Goal: Check status: Check status

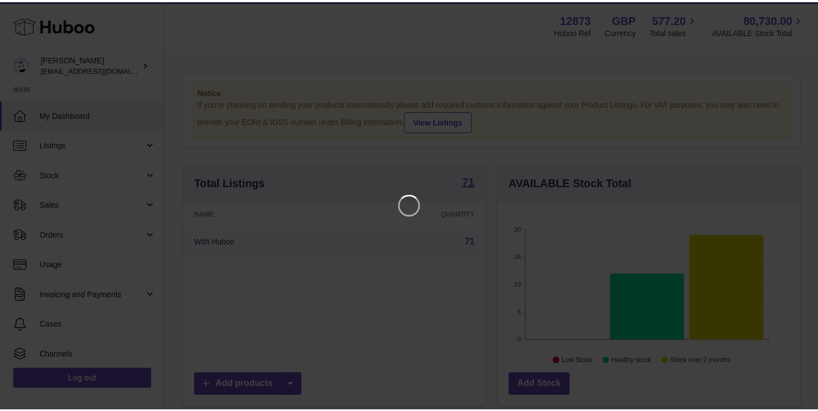
scroll to position [173, 305]
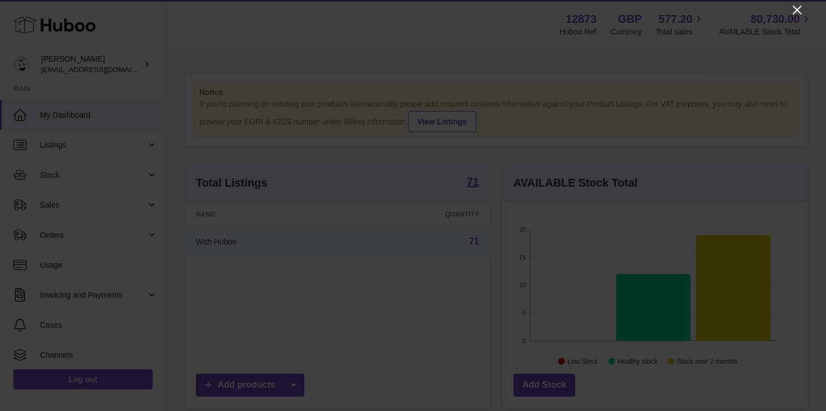
click at [796, 9] on icon "Close" at bounding box center [797, 9] width 13 height 13
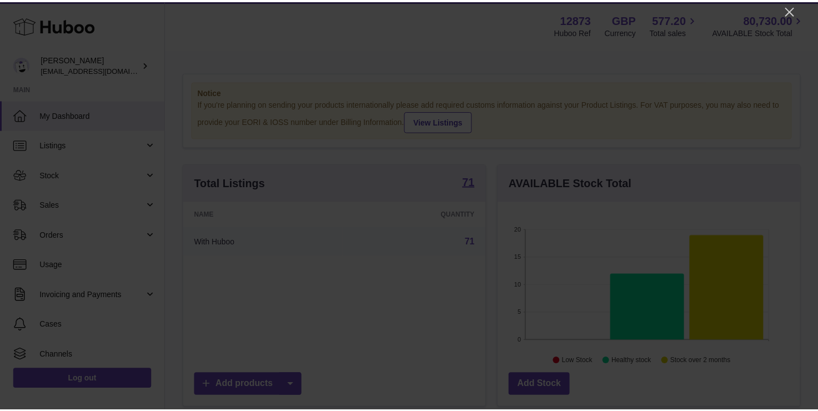
scroll to position [555089, 554960]
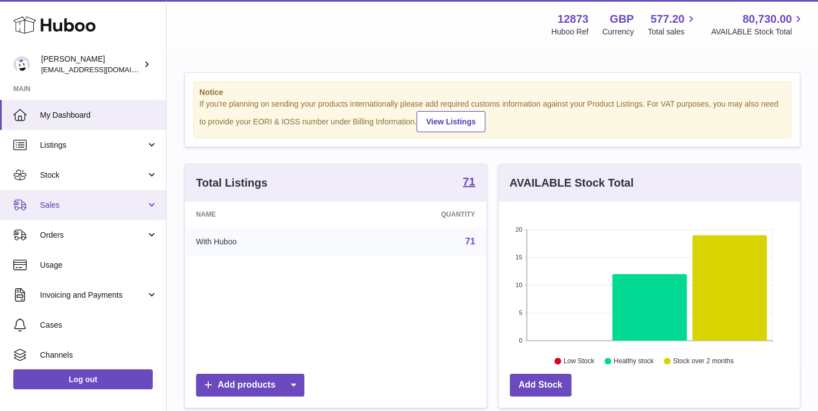
click at [77, 211] on link "Sales" at bounding box center [83, 205] width 166 height 30
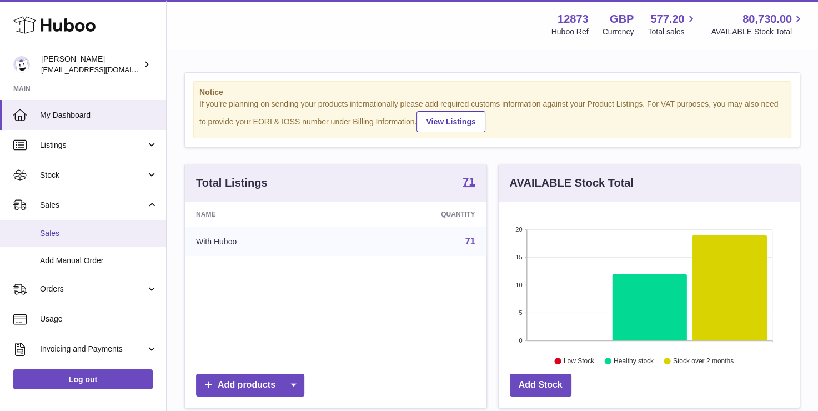
click at [87, 227] on link "Sales" at bounding box center [83, 233] width 166 height 27
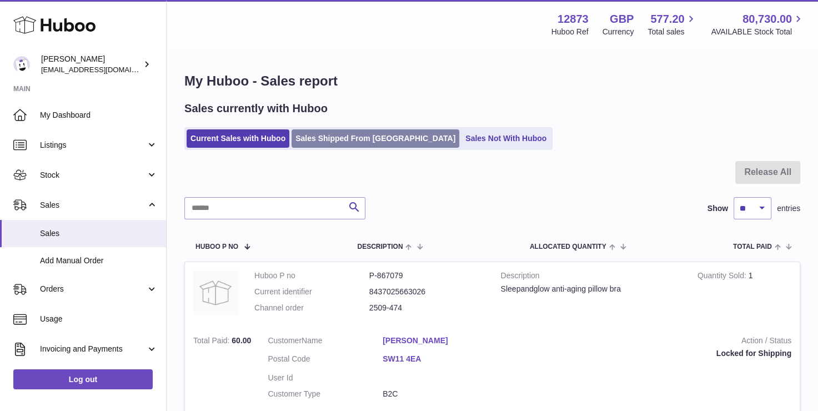
click at [333, 142] on link "Sales Shipped From Huboo" at bounding box center [376, 138] width 168 height 18
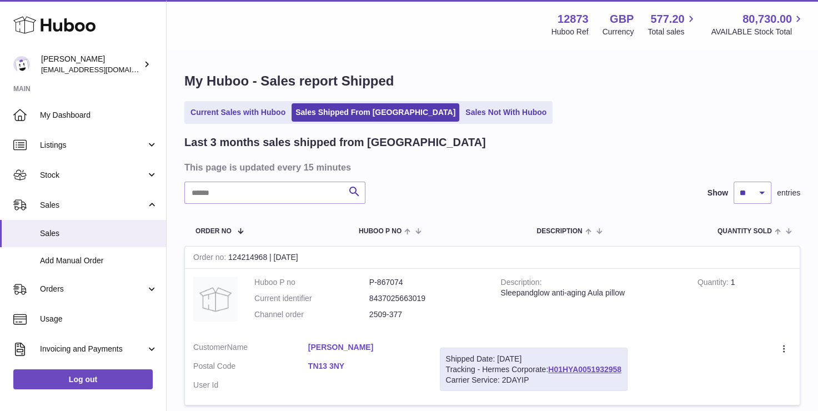
click at [262, 188] on input "text" at bounding box center [274, 193] width 181 height 22
paste input "**********"
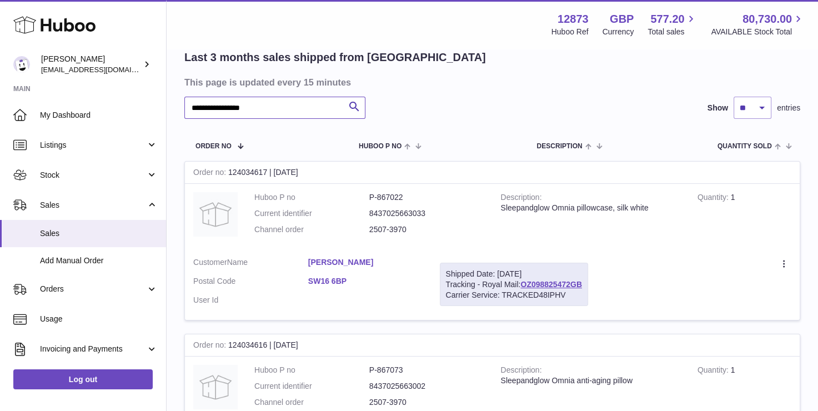
scroll to position [167, 0]
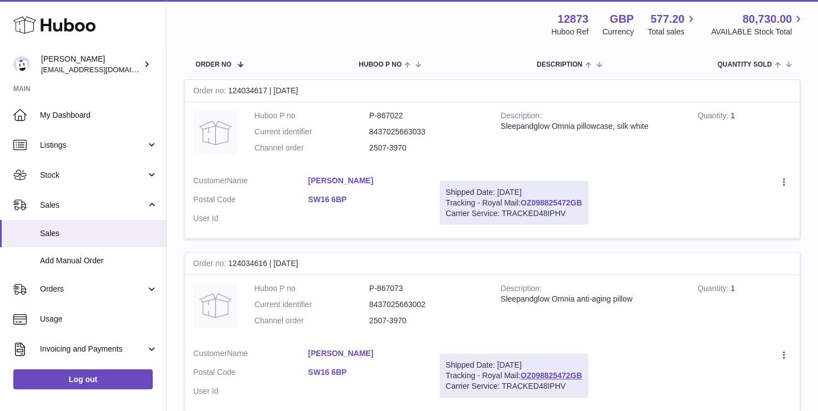
type input "**********"
click at [534, 202] on link "OZ098825472GB" at bounding box center [551, 202] width 62 height 9
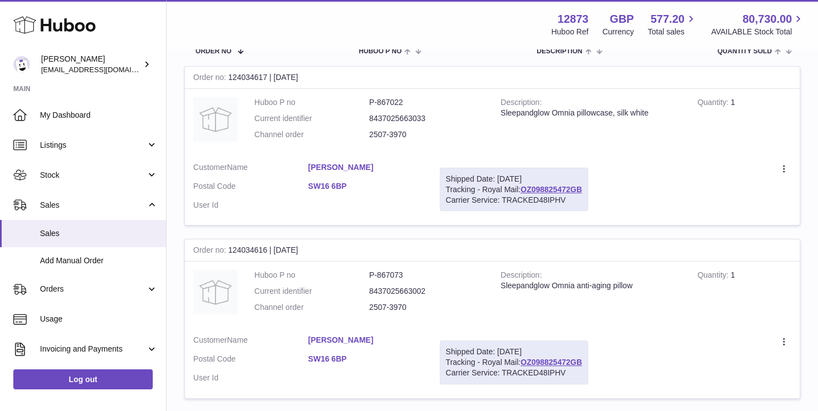
scroll to position [46, 0]
